Goal: Navigation & Orientation: Go to known website

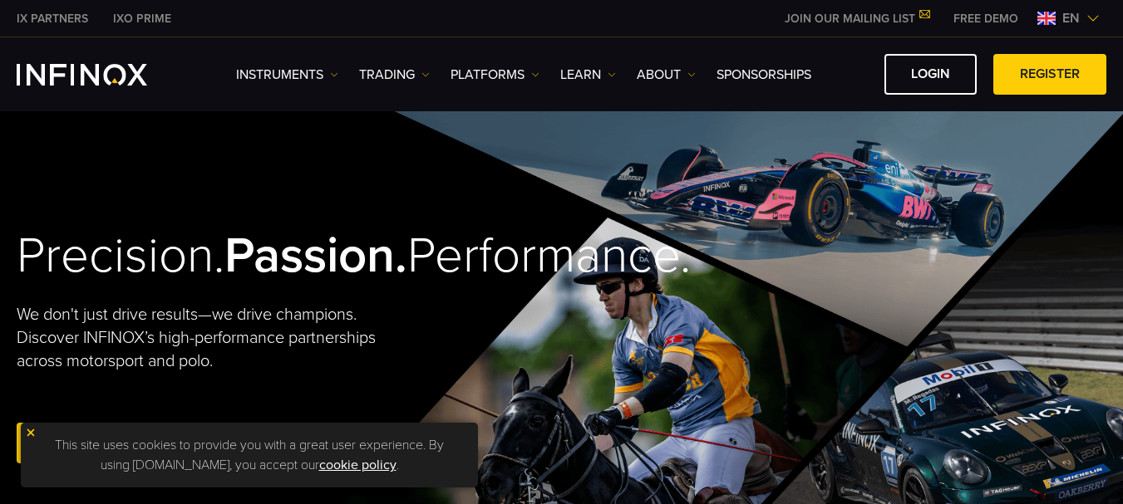
click at [1091, 19] on img at bounding box center [1092, 18] width 13 height 13
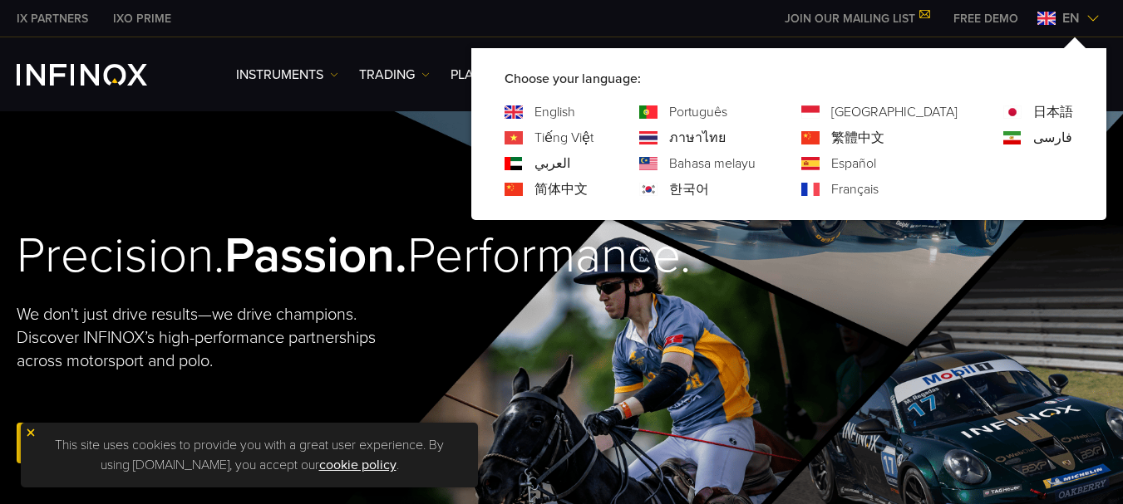
click at [727, 111] on link "Português" at bounding box center [698, 112] width 58 height 20
